Goal: Task Accomplishment & Management: Manage account settings

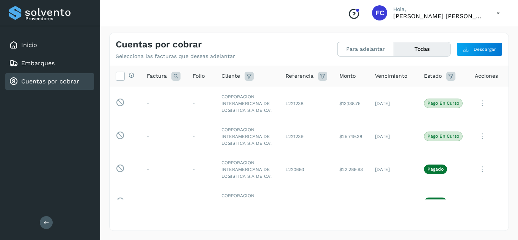
click at [58, 85] on link "Cuentas por cobrar" at bounding box center [50, 81] width 58 height 7
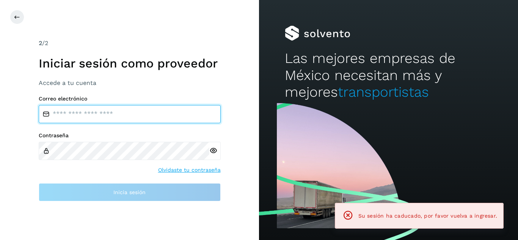
type input "**********"
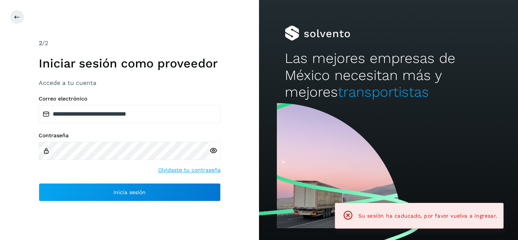
click at [119, 168] on div "Contraseña Olvidaste tu contraseña" at bounding box center [130, 153] width 182 height 42
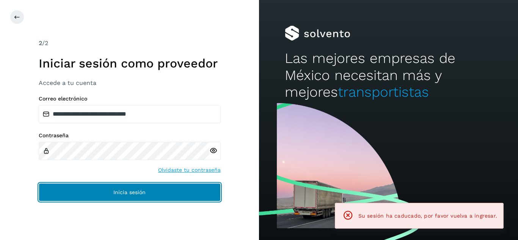
click at [117, 185] on button "Inicia sesión" at bounding box center [130, 192] width 182 height 18
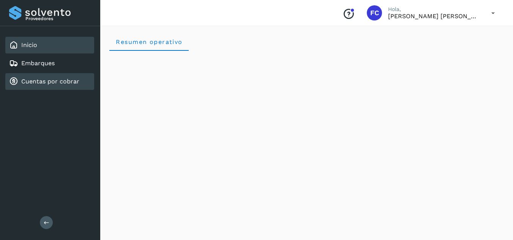
click at [49, 82] on link "Cuentas por cobrar" at bounding box center [50, 81] width 58 height 7
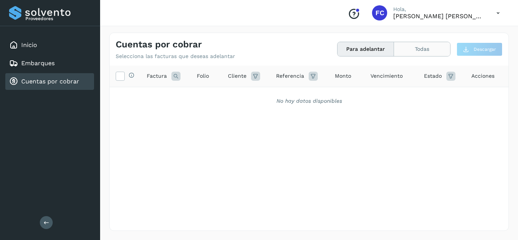
click at [409, 47] on button "Todas" at bounding box center [422, 49] width 56 height 14
